Goal: Information Seeking & Learning: Learn about a topic

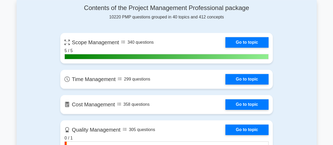
scroll to position [222, 0]
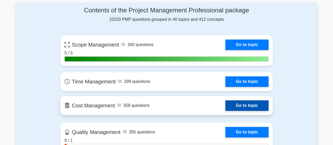
click at [243, 102] on link "Go to topic" at bounding box center [247, 105] width 43 height 11
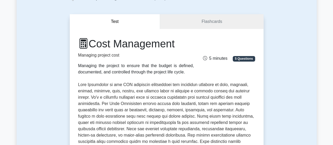
drag, startPoint x: 337, startPoint y: 18, endPoint x: 336, endPoint y: 23, distance: 5.4
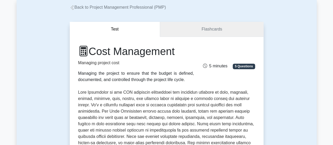
click at [218, 29] on link "Flashcards" at bounding box center [211, 29] width 103 height 15
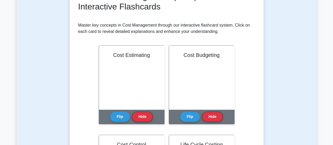
scroll to position [84, 0]
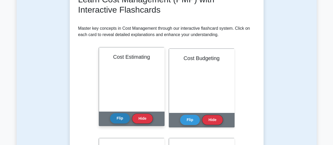
click at [120, 120] on button "Flip" at bounding box center [120, 118] width 20 height 10
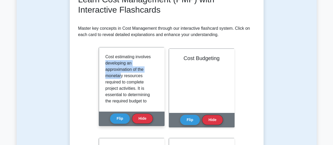
drag, startPoint x: 105, startPoint y: 64, endPoint x: 121, endPoint y: 74, distance: 18.4
click at [121, 74] on p "Cost estimating involves developing an approximation of the monetary resources …" at bounding box center [130, 142] width 51 height 177
click at [114, 75] on p "Cost estimating involves developing an approximation of the monetary resources …" at bounding box center [130, 142] width 51 height 177
click at [117, 75] on p "Cost estimating involves developing an approximation of the monetary resources …" at bounding box center [130, 142] width 51 height 177
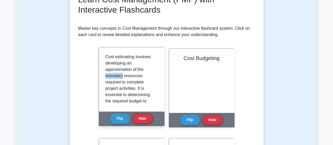
click at [117, 75] on p "Cost estimating involves developing an approximation of the monetary resources …" at bounding box center [130, 142] width 51 height 177
click at [135, 76] on p "Cost estimating involves developing an approximation of the monetary resources …" at bounding box center [130, 142] width 51 height 177
click at [109, 78] on p "Cost estimating involves developing an approximation of the monetary resources …" at bounding box center [130, 142] width 51 height 177
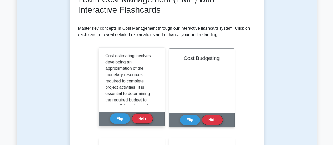
click at [110, 77] on p "Cost estimating involves developing an approximation of the monetary resources …" at bounding box center [130, 141] width 51 height 177
click at [115, 75] on p "Cost estimating involves developing an approximation of the monetary resources …" at bounding box center [130, 141] width 51 height 177
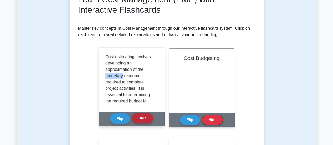
click at [146, 116] on button "Hide" at bounding box center [142, 118] width 21 height 10
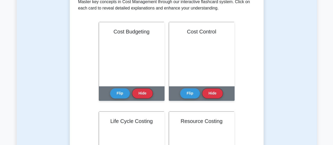
scroll to position [114, 0]
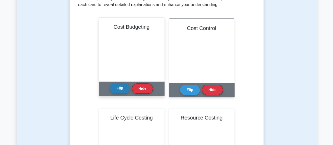
click at [122, 91] on button "Flip" at bounding box center [120, 88] width 20 height 10
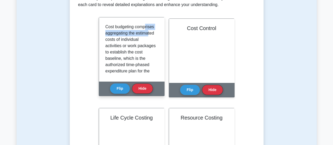
drag, startPoint x: 116, startPoint y: 35, endPoint x: 123, endPoint y: 37, distance: 7.8
click at [123, 37] on p "Cost budgeting comprises aggregating the estimated costs of individual activiti…" at bounding box center [130, 109] width 51 height 171
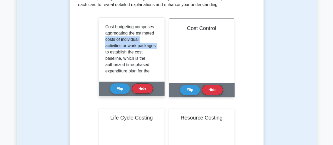
drag, startPoint x: 130, startPoint y: 42, endPoint x: 133, endPoint y: 51, distance: 10.1
click at [133, 51] on p "Cost budgeting comprises aggregating the estimated costs of individual activiti…" at bounding box center [130, 109] width 51 height 171
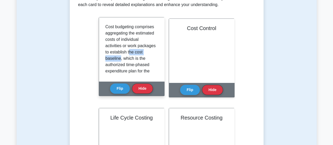
drag, startPoint x: 123, startPoint y: 59, endPoint x: 120, endPoint y: 67, distance: 9.3
click at [120, 67] on p "Cost budgeting comprises aggregating the estimated costs of individual activiti…" at bounding box center [130, 109] width 51 height 171
click at [119, 90] on button "Flip" at bounding box center [120, 88] width 20 height 10
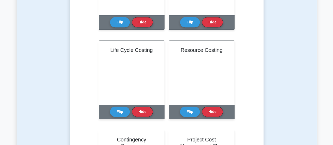
scroll to position [181, 0]
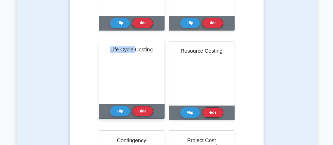
drag, startPoint x: 135, startPoint y: 49, endPoint x: 103, endPoint y: 52, distance: 31.5
click at [103, 52] on div "Life Cycle Costing" at bounding box center [131, 72] width 65 height 64
click at [144, 109] on button "Hide" at bounding box center [142, 111] width 21 height 10
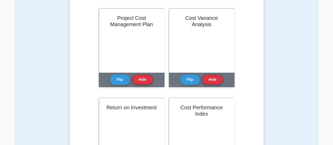
scroll to position [0, 0]
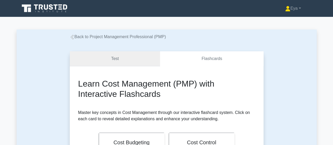
click at [131, 62] on link "Test" at bounding box center [115, 58] width 91 height 15
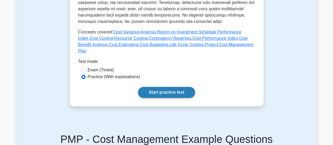
click at [150, 87] on link "Start practice test" at bounding box center [166, 92] width 57 height 11
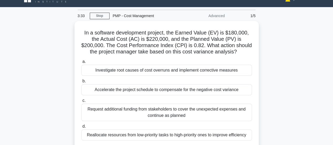
scroll to position [4, 0]
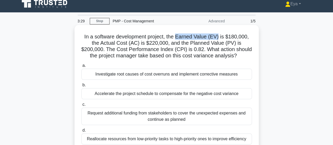
drag, startPoint x: 178, startPoint y: 37, endPoint x: 220, endPoint y: 35, distance: 41.2
click at [220, 35] on h5 "In a software development project, the Earned Value (EV) is $180,000, the Actua…" at bounding box center [167, 46] width 172 height 26
click at [194, 40] on h5 "In a software development project, the Earned Value (EV) is $180,000, the Actua…" at bounding box center [167, 46] width 172 height 26
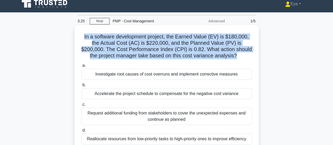
click at [194, 40] on h5 "In a software development project, the Earned Value (EV) is $180,000, the Actua…" at bounding box center [167, 46] width 172 height 26
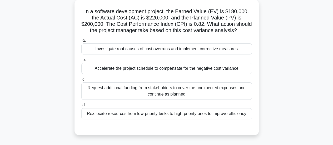
scroll to position [33, 0]
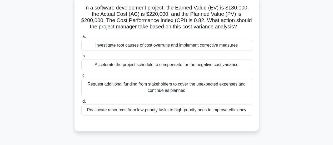
click at [133, 46] on div "Investigate root causes of cost overruns and implement corrective measures" at bounding box center [166, 45] width 171 height 11
click at [81, 38] on input "a. Investigate root causes of cost overruns and implement corrective measures" at bounding box center [81, 36] width 0 height 3
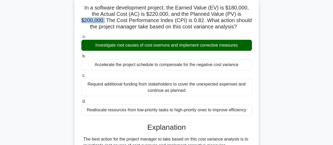
drag, startPoint x: 82, startPoint y: 21, endPoint x: 105, endPoint y: 23, distance: 22.2
click at [105, 23] on h5 "In a software development project, the Earned Value (EV) is $180,000, the Actua…" at bounding box center [167, 17] width 172 height 26
drag, startPoint x: 146, startPoint y: 14, endPoint x: 171, endPoint y: 14, distance: 25.0
click at [171, 14] on h5 "In a software development project, the Earned Value (EV) is $180,000, the Actua…" at bounding box center [167, 17] width 172 height 26
drag, startPoint x: 106, startPoint y: 15, endPoint x: 120, endPoint y: 16, distance: 14.2
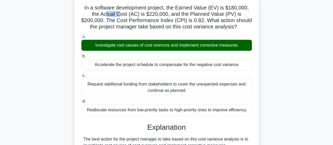
click at [120, 16] on h5 "In a software development project, the Earned Value (EV) is $180,000, the Actua…" at bounding box center [167, 17] width 172 height 26
drag, startPoint x: 153, startPoint y: 16, endPoint x: 157, endPoint y: 16, distance: 4.0
click at [157, 16] on h5 "In a software development project, the Earned Value (EV) is $180,000, the Actua…" at bounding box center [167, 17] width 172 height 26
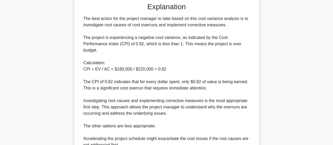
scroll to position [156, 0]
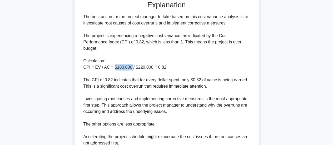
drag, startPoint x: 115, startPoint y: 67, endPoint x: 131, endPoint y: 67, distance: 16.6
click at [131, 67] on div "The best action for the project manager to take based on this cost variance ana…" at bounding box center [167, 115] width 167 height 202
drag, startPoint x: 135, startPoint y: 68, endPoint x: 151, endPoint y: 67, distance: 15.3
click at [151, 67] on div "The best action for the project manager to take based on this cost variance ana…" at bounding box center [167, 115] width 167 height 202
drag, startPoint x: 114, startPoint y: 68, endPoint x: 125, endPoint y: 68, distance: 11.1
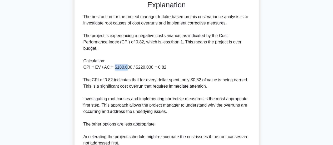
click at [125, 68] on div "The best action for the project manager to take based on this cost variance ana…" at bounding box center [167, 115] width 167 height 202
click at [147, 67] on div "The best action for the project manager to take based on this cost variance ana…" at bounding box center [167, 115] width 167 height 202
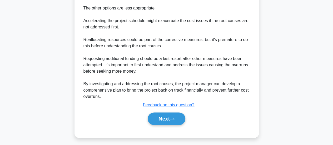
scroll to position [274, 0]
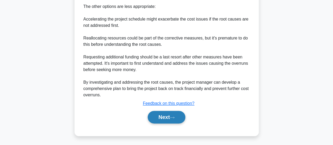
click at [156, 115] on button "Next" at bounding box center [167, 117] width 38 height 13
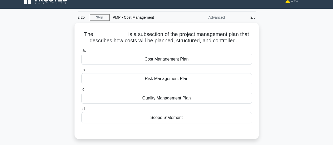
scroll to position [8, 0]
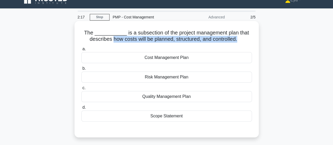
drag, startPoint x: 111, startPoint y: 41, endPoint x: 238, endPoint y: 40, distance: 127.6
click at [238, 40] on h5 "The ___________ is a subsection of the project management plan that describes h…" at bounding box center [167, 36] width 172 height 13
click at [129, 39] on h5 "The ___________ is a subsection of the project management plan that describes h…" at bounding box center [167, 36] width 172 height 13
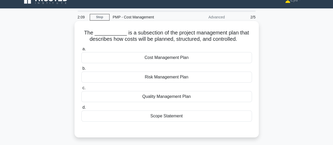
click at [157, 58] on div "Cost Management Plan" at bounding box center [166, 57] width 171 height 11
click at [81, 51] on input "a. Cost Management Plan" at bounding box center [81, 48] width 0 height 3
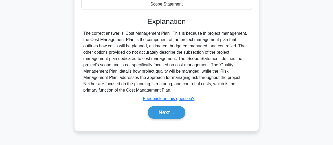
scroll to position [134, 0]
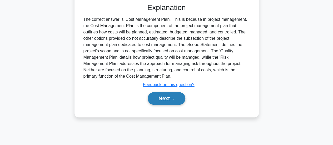
click at [159, 97] on button "Next" at bounding box center [167, 98] width 38 height 13
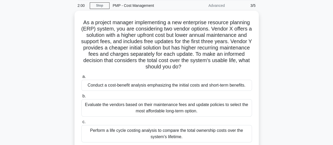
scroll to position [20, 0]
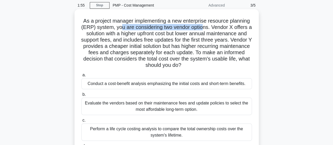
drag, startPoint x: 121, startPoint y: 28, endPoint x: 205, endPoint y: 28, distance: 84.1
click at [205, 28] on h5 "As a project manager implementing a new enterprise resource planning (ERP) syst…" at bounding box center [167, 43] width 172 height 51
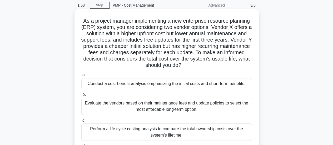
click at [215, 27] on h5 "As a project manager implementing a new enterprise resource planning (ERP) syst…" at bounding box center [167, 43] width 172 height 51
drag, startPoint x: 154, startPoint y: 33, endPoint x: 167, endPoint y: 33, distance: 12.7
click at [167, 33] on h5 "As a project manager implementing a new enterprise resource planning (ERP) syst…" at bounding box center [167, 43] width 172 height 51
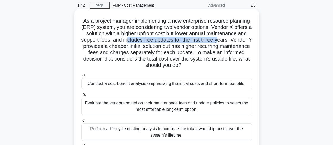
drag, startPoint x: 130, startPoint y: 41, endPoint x: 222, endPoint y: 38, distance: 92.3
click at [222, 38] on h5 "As a project manager implementing a new enterprise resource planning (ERP) syst…" at bounding box center [167, 43] width 172 height 51
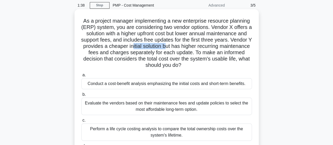
drag, startPoint x: 149, startPoint y: 47, endPoint x: 182, endPoint y: 46, distance: 33.8
click at [182, 46] on h5 "As a project manager implementing a new enterprise resource planning (ERP) syst…" at bounding box center [167, 43] width 172 height 51
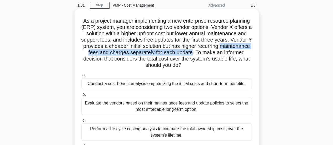
drag, startPoint x: 85, startPoint y: 54, endPoint x: 220, endPoint y: 54, distance: 134.9
click at [220, 54] on h5 "As a project manager implementing a new enterprise resource planning (ERP) syst…" at bounding box center [167, 43] width 172 height 51
drag, startPoint x: 222, startPoint y: 54, endPoint x: 222, endPoint y: 66, distance: 12.1
click at [222, 66] on h5 "As a project manager implementing a new enterprise resource planning (ERP) syst…" at bounding box center [167, 43] width 172 height 51
click at [173, 57] on h5 "As a project manager implementing a new enterprise resource planning (ERP) syst…" at bounding box center [167, 43] width 172 height 51
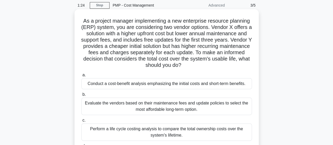
drag, startPoint x: 213, startPoint y: 60, endPoint x: 210, endPoint y: 67, distance: 7.5
click at [210, 67] on h5 "As a project manager implementing a new enterprise resource planning (ERP) syst…" at bounding box center [167, 43] width 172 height 51
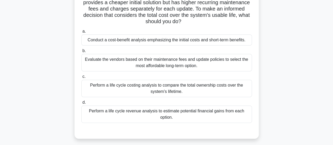
scroll to position [65, 0]
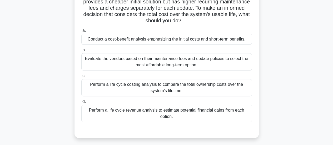
click at [119, 63] on div "Evaluate the vendors based on their maintenance fees and update policies to sel…" at bounding box center [166, 61] width 171 height 17
click at [81, 52] on input "b. Evaluate the vendors based on their maintenance fees and update policies to …" at bounding box center [81, 49] width 0 height 3
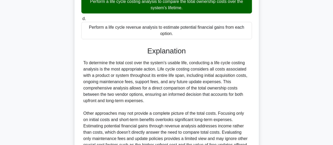
scroll to position [149, 0]
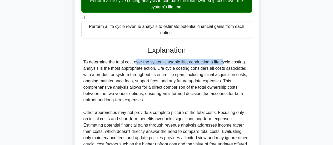
drag, startPoint x: 107, startPoint y: 62, endPoint x: 192, endPoint y: 61, distance: 85.1
click at [192, 61] on div "To determine the total cost over the system's usable life, conducting a life cy…" at bounding box center [167, 106] width 167 height 95
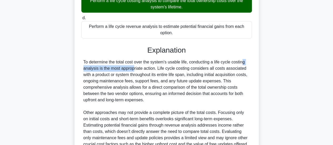
drag, startPoint x: 214, startPoint y: 62, endPoint x: 101, endPoint y: 69, distance: 113.9
click at [101, 69] on div "To determine the total cost over the system's usable life, conducting a life cy…" at bounding box center [167, 106] width 167 height 95
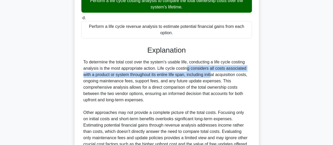
drag, startPoint x: 157, startPoint y: 67, endPoint x: 186, endPoint y: 74, distance: 29.2
click at [186, 74] on div "To determine the total cost over the system's usable life, conducting a life cy…" at bounding box center [167, 106] width 167 height 95
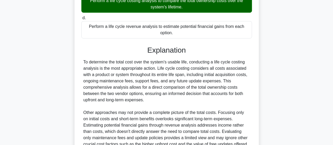
click at [112, 83] on div "To determine the total cost over the system's usable life, conducting a life cy…" at bounding box center [167, 106] width 167 height 95
drag, startPoint x: 161, startPoint y: 80, endPoint x: 220, endPoint y: 80, distance: 59.6
click at [220, 80] on div "To determine the total cost over the system's usable life, conducting a life cy…" at bounding box center [167, 106] width 167 height 95
click at [221, 81] on div "To determine the total cost over the system's usable life, conducting a life cy…" at bounding box center [167, 106] width 167 height 95
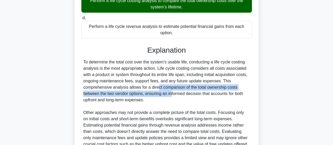
drag, startPoint x: 128, startPoint y: 89, endPoint x: 143, endPoint y: 94, distance: 15.4
click at [143, 94] on div "To determine the total cost over the system's usable life, conducting a life cy…" at bounding box center [167, 106] width 167 height 95
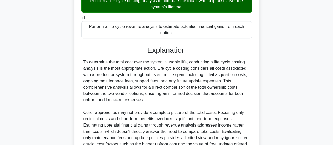
click at [150, 95] on div "To determine the total cost over the system's usable life, conducting a life cy…" at bounding box center [167, 106] width 167 height 95
drag, startPoint x: 202, startPoint y: 94, endPoint x: 147, endPoint y: 95, distance: 55.4
click at [147, 95] on div "To determine the total cost over the system's usable life, conducting a life cy…" at bounding box center [167, 106] width 167 height 95
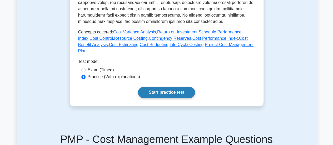
click at [138, 87] on link "Start practice test" at bounding box center [166, 92] width 57 height 11
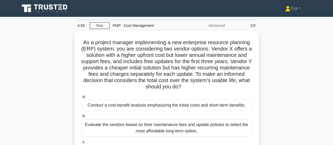
drag, startPoint x: 337, startPoint y: 38, endPoint x: 325, endPoint y: 30, distance: 14.2
click at [325, 30] on html "Eya Profile Settings" at bounding box center [166, 142] width 333 height 285
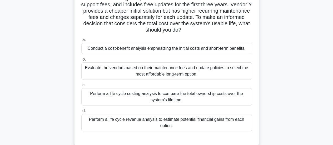
scroll to position [58, 0]
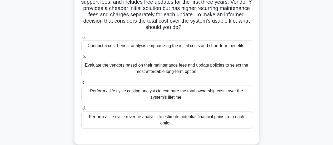
click at [115, 95] on div "Perform a life cycle costing analysis to compare the total ownership costs over…" at bounding box center [166, 94] width 171 height 17
click at [81, 84] on input "c. Perform a life cycle costing analysis to compare the total ownership costs o…" at bounding box center [81, 82] width 0 height 3
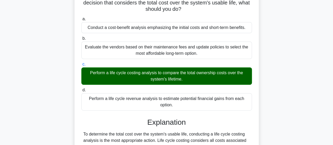
scroll to position [78, 0]
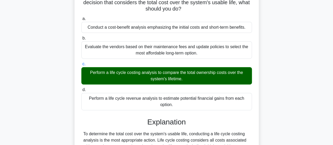
drag, startPoint x: 333, startPoint y: 64, endPoint x: 322, endPoint y: 68, distance: 11.4
click at [322, 68] on main "4:11 Stop PMP - Cost Management Advanced 1/5 As a project manager implementing …" at bounding box center [166, 105] width 333 height 333
click at [322, 68] on main "4:10 Stop PMP - Cost Management Advanced 1/5 As a project manager implementing …" at bounding box center [166, 105] width 333 height 333
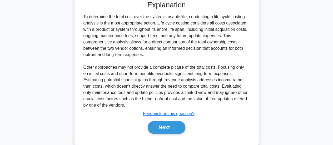
scroll to position [196, 0]
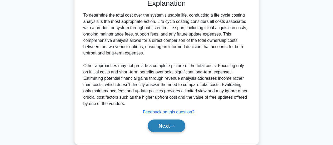
click at [171, 125] on button "Next" at bounding box center [167, 126] width 38 height 13
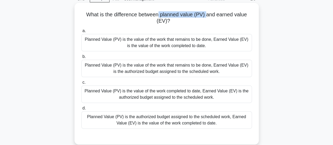
drag, startPoint x: 160, startPoint y: 12, endPoint x: 207, endPoint y: 14, distance: 47.0
click at [207, 14] on h5 "What is the difference between planned value (PV) and earned value (EV)? .spinn…" at bounding box center [167, 17] width 172 height 13
drag, startPoint x: 220, startPoint y: 13, endPoint x: 203, endPoint y: 40, distance: 31.6
click at [203, 40] on div "What is the difference between planned value (PV) and earned value (EV)? .spinn…" at bounding box center [167, 74] width 180 height 138
click at [202, 28] on label "a. Planned Value (PV) is the value of the work that remains to be done, Earned …" at bounding box center [166, 40] width 171 height 24
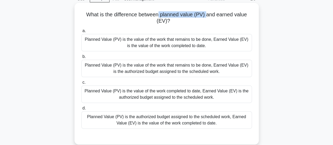
click at [81, 29] on input "a. Planned Value (PV) is the value of the work that remains to be done, Earned …" at bounding box center [81, 30] width 0 height 3
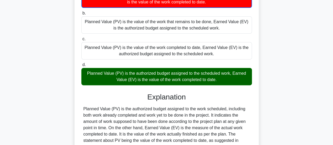
scroll to position [132, 0]
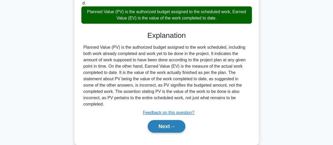
click at [174, 126] on icon at bounding box center [172, 127] width 4 height 2
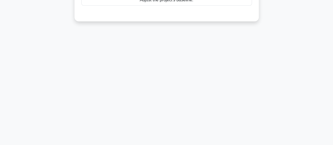
scroll to position [8, 0]
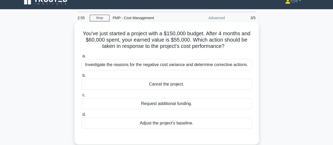
click at [111, 64] on div "Investigate the reasons for the negative cost variance and determine corrective…" at bounding box center [166, 64] width 171 height 11
click at [81, 58] on input "a. Investigate the reasons for the negative cost variance and determine correct…" at bounding box center [81, 56] width 0 height 3
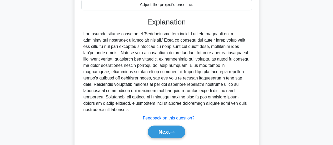
scroll to position [131, 0]
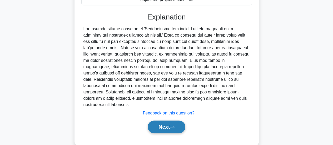
click at [167, 121] on button "Next" at bounding box center [167, 127] width 38 height 13
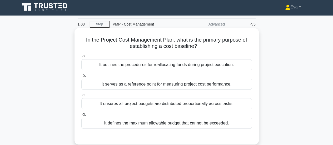
click at [176, 125] on div "It defines the maximum allowable budget that cannot be exceeded." at bounding box center [166, 123] width 171 height 11
click at [81, 116] on input "d. It defines the maximum allowable budget that cannot be exceeded." at bounding box center [81, 114] width 0 height 3
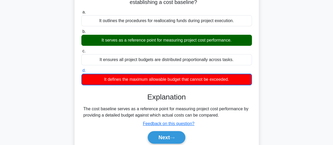
scroll to position [56, 0]
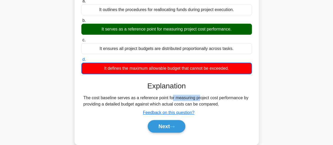
drag, startPoint x: 139, startPoint y: 94, endPoint x: 166, endPoint y: 94, distance: 27.4
click at [166, 95] on div "The cost baseline serves as a reference point for measuring project cost perfor…" at bounding box center [167, 101] width 167 height 13
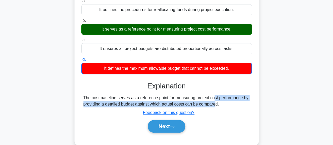
drag, startPoint x: 181, startPoint y: 95, endPoint x: 182, endPoint y: 98, distance: 3.3
click at [182, 98] on div "The cost baseline serves as a reference point for measuring project cost perfor…" at bounding box center [167, 101] width 167 height 13
click at [126, 99] on div "The cost baseline serves as a reference point for measuring project cost perfor…" at bounding box center [167, 101] width 167 height 13
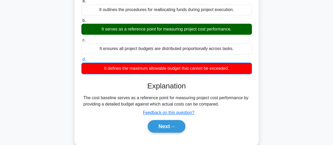
drag, startPoint x: 174, startPoint y: 101, endPoint x: 199, endPoint y: 99, distance: 25.1
click at [199, 99] on div "The cost baseline serves as a reference point for measuring project cost perfor…" at bounding box center [167, 101] width 167 height 13
click at [161, 120] on button "Next" at bounding box center [167, 126] width 38 height 13
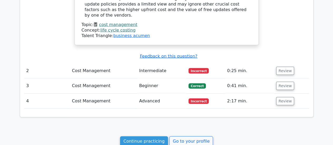
scroll to position [574, 0]
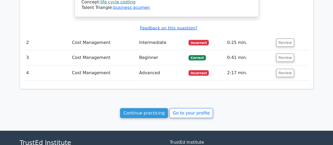
drag, startPoint x: 335, startPoint y: 11, endPoint x: 337, endPoint y: 116, distance: 105.7
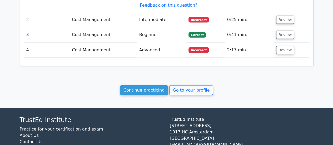
scroll to position [591, 0]
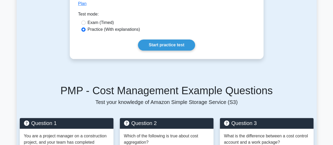
scroll to position [279, 0]
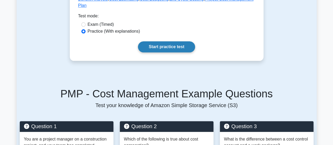
click at [178, 43] on link "Start practice test" at bounding box center [166, 46] width 57 height 11
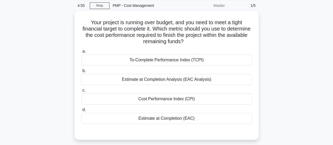
scroll to position [20, 0]
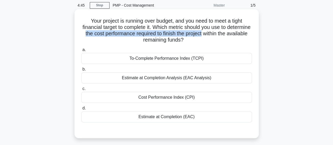
drag, startPoint x: 111, startPoint y: 35, endPoint x: 232, endPoint y: 37, distance: 121.8
click at [232, 37] on h5 "Your project is running over budget, and you need to meet a tight financial tar…" at bounding box center [167, 31] width 172 height 26
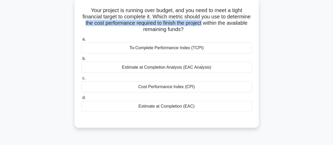
scroll to position [30, 0]
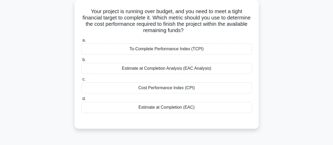
click at [153, 47] on div "To-Complete Performance Index (TCPI)" at bounding box center [166, 48] width 171 height 11
click at [81, 42] on input "a. To-Complete Performance Index (TCPI)" at bounding box center [81, 40] width 0 height 3
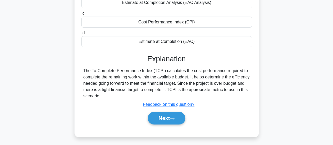
scroll to position [96, 0]
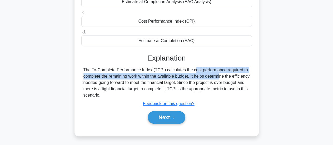
drag, startPoint x: 163, startPoint y: 70, endPoint x: 190, endPoint y: 77, distance: 27.6
click at [190, 77] on div "The To-Complete Performance Index (TCPI) calculates the cost performance requir…" at bounding box center [167, 83] width 167 height 32
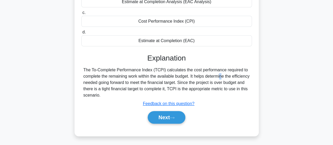
click at [190, 77] on div "The To-Complete Performance Index (TCPI) calculates the cost performance requir…" at bounding box center [167, 83] width 167 height 32
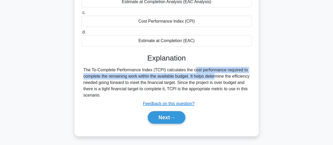
drag, startPoint x: 163, startPoint y: 70, endPoint x: 188, endPoint y: 77, distance: 25.7
click at [188, 77] on div "The To-Complete Performance Index (TCPI) calculates the cost performance requir…" at bounding box center [167, 83] width 167 height 32
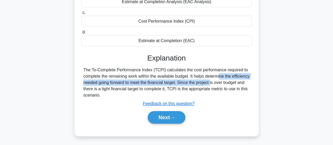
drag, startPoint x: 191, startPoint y: 77, endPoint x: 199, endPoint y: 82, distance: 9.1
click at [199, 82] on div "The To-Complete Performance Index (TCPI) calculates the cost performance requir…" at bounding box center [167, 83] width 167 height 32
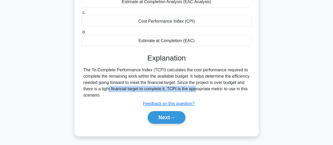
drag, startPoint x: 103, startPoint y: 88, endPoint x: 189, endPoint y: 88, distance: 86.2
click at [189, 88] on div "The To-Complete Performance Index (TCPI) calculates the cost performance requir…" at bounding box center [167, 83] width 167 height 32
drag, startPoint x: 193, startPoint y: 88, endPoint x: 192, endPoint y: 93, distance: 4.5
click at [192, 93] on div "The To-Complete Performance Index (TCPI) calculates the cost performance requir…" at bounding box center [167, 83] width 167 height 32
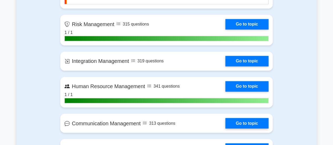
scroll to position [403, 0]
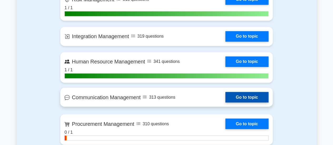
click at [245, 97] on link "Go to topic" at bounding box center [247, 97] width 43 height 11
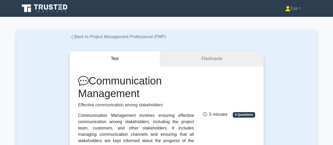
click at [229, 61] on link "Flashcards" at bounding box center [211, 58] width 103 height 15
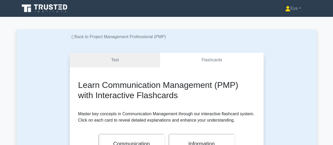
scroll to position [49, 0]
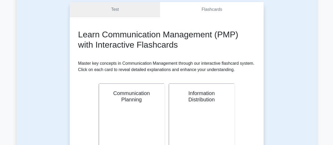
click at [106, 11] on link "Test" at bounding box center [115, 9] width 91 height 15
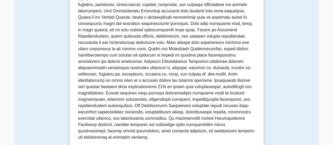
drag, startPoint x: 336, startPoint y: 29, endPoint x: 334, endPoint y: 54, distance: 24.6
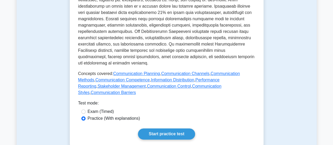
scroll to position [260, 0]
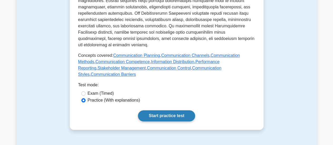
click at [148, 110] on link "Start practice test" at bounding box center [166, 115] width 57 height 11
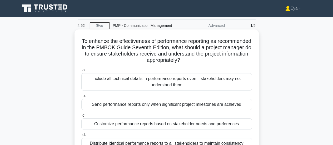
click at [217, 49] on h5 "To enhance the effectiveness of performance reporting as recommended in the PMB…" at bounding box center [167, 51] width 172 height 26
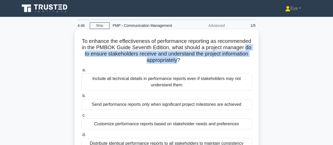
drag, startPoint x: 123, startPoint y: 55, endPoint x: 202, endPoint y: 61, distance: 79.3
click at [202, 61] on h5 "To enhance the effectiveness of performance reporting as recommended in the PMB…" at bounding box center [167, 51] width 172 height 26
click at [158, 54] on h5 "To enhance the effectiveness of performance reporting as recommended in the PMB…" at bounding box center [167, 51] width 172 height 26
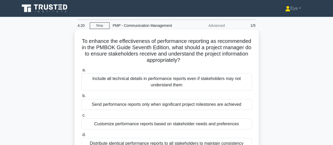
drag, startPoint x: 204, startPoint y: 55, endPoint x: 206, endPoint y: 64, distance: 8.9
click at [206, 64] on h5 "To enhance the effectiveness of performance reporting as recommended in the PMB…" at bounding box center [167, 51] width 172 height 26
click at [203, 52] on h5 "To enhance the effectiveness of performance reporting as recommended in the PMB…" at bounding box center [167, 51] width 172 height 26
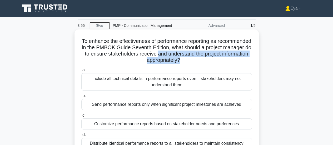
drag, startPoint x: 205, startPoint y: 55, endPoint x: 204, endPoint y: 64, distance: 8.5
click at [204, 64] on h5 "To enhance the effectiveness of performance reporting as recommended in the PMB…" at bounding box center [167, 51] width 172 height 26
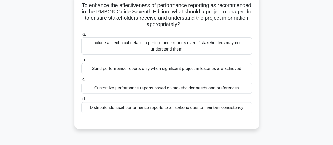
scroll to position [37, 0]
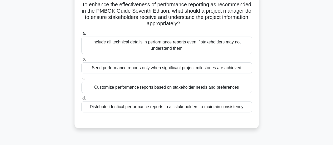
click at [164, 88] on div "Customize performance reports based on stakeholder needs and preferences" at bounding box center [166, 87] width 171 height 11
click at [81, 81] on input "c. Customize performance reports based on stakeholder needs and preferences" at bounding box center [81, 78] width 0 height 3
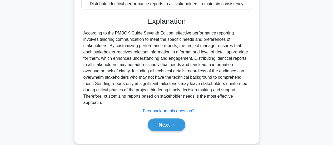
scroll to position [141, 0]
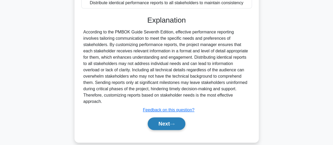
click at [169, 118] on button "Next" at bounding box center [167, 124] width 38 height 13
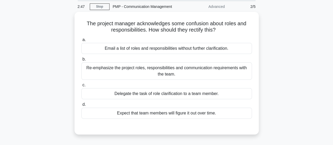
scroll to position [20, 0]
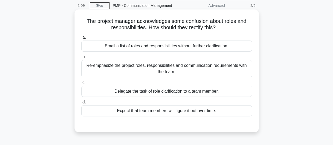
click at [122, 69] on div "Re-emphasize the project roles, responsibilities and communication requirements…" at bounding box center [166, 68] width 171 height 17
click at [81, 59] on input "b. Re-emphasize the project roles, responsibilities and communication requireme…" at bounding box center [81, 56] width 0 height 3
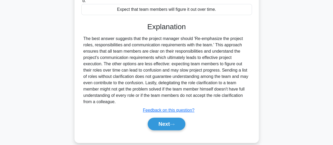
scroll to position [122, 0]
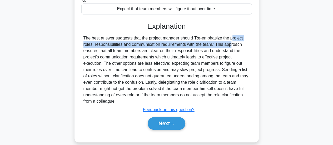
drag, startPoint x: 197, startPoint y: 38, endPoint x: 200, endPoint y: 43, distance: 6.3
click at [200, 43] on div "The best answer suggests that the project manager should 'Re-emphasize the proj…" at bounding box center [167, 70] width 167 height 70
click at [171, 122] on button "Next" at bounding box center [167, 123] width 38 height 13
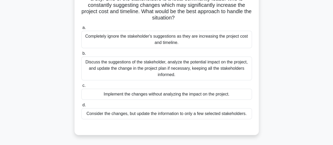
scroll to position [31, 0]
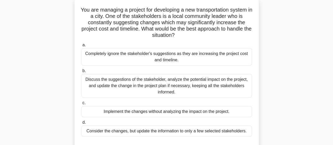
click at [141, 23] on h5 "You are managing a project for developing a new transportation system in a city…" at bounding box center [167, 23] width 172 height 32
drag, startPoint x: 155, startPoint y: 23, endPoint x: 88, endPoint y: 24, distance: 66.9
click at [88, 24] on h5 "You are managing a project for developing a new transportation system in a city…" at bounding box center [167, 23] width 172 height 32
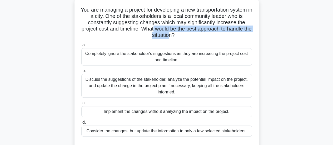
drag, startPoint x: 158, startPoint y: 29, endPoint x: 174, endPoint y: 38, distance: 18.4
click at [174, 38] on h5 "You are managing a project for developing a new transportation system in a city…" at bounding box center [167, 23] width 172 height 32
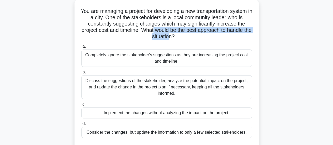
scroll to position [50, 0]
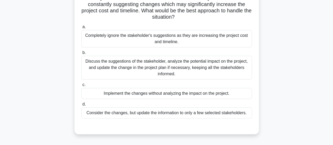
click at [168, 76] on div "Discuss the suggestions of the stakeholder, analyze the potential impact on the…" at bounding box center [166, 68] width 171 height 24
click at [81, 55] on input "b. Discuss the suggestions of the stakeholder, analyze the potential impact on …" at bounding box center [81, 52] width 0 height 3
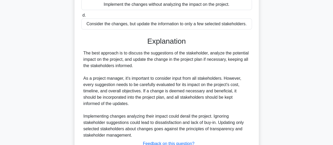
scroll to position [179, 0]
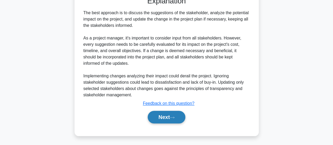
click at [178, 117] on button "Next" at bounding box center [167, 117] width 38 height 13
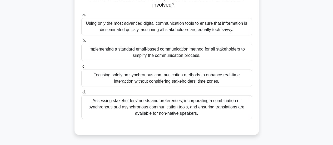
scroll to position [108, 0]
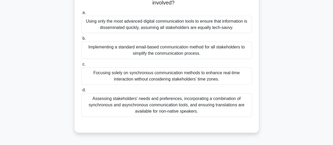
click at [169, 106] on div "Assessing stakeholders' needs and preferences, incorporating a combination of s…" at bounding box center [166, 105] width 171 height 24
click at [81, 92] on input "d. Assessing stakeholders' needs and preferences, incorporating a combination o…" at bounding box center [81, 90] width 0 height 3
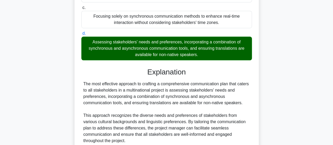
scroll to position [163, 0]
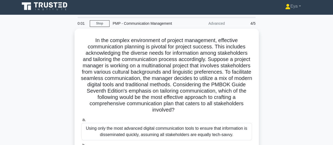
scroll to position [1, 0]
